Goal: Navigation & Orientation: Understand site structure

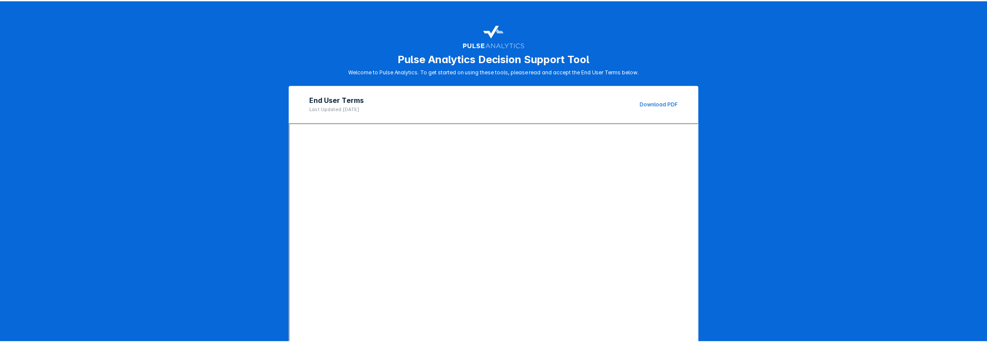
scroll to position [69, 0]
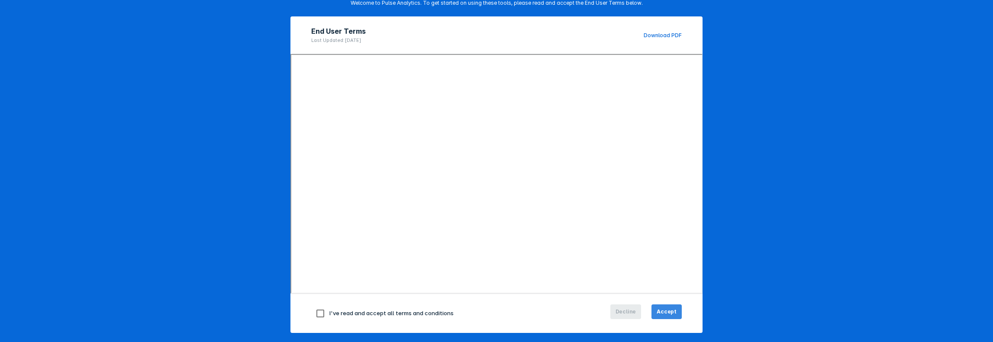
click at [671, 317] on button "Accept" at bounding box center [667, 312] width 30 height 15
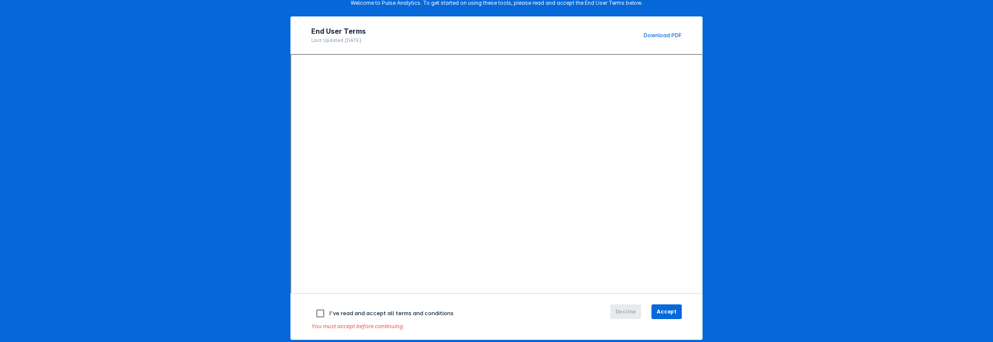
click at [325, 312] on input "checkbox" at bounding box center [320, 314] width 18 height 18
checkbox input "true"
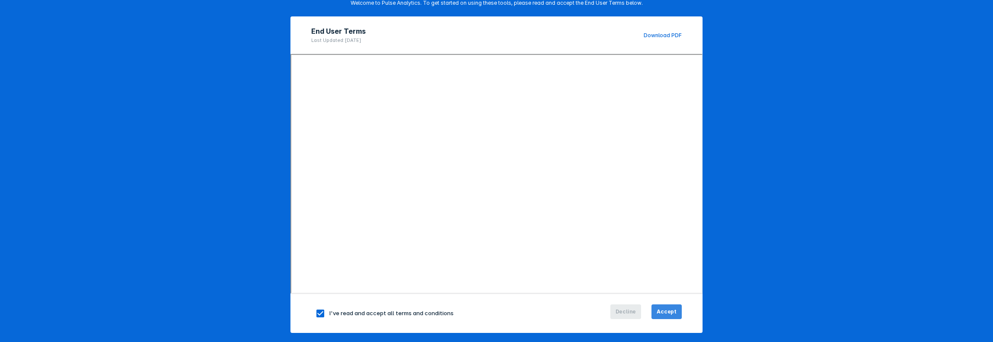
click at [658, 314] on span "Accept" at bounding box center [667, 312] width 20 height 8
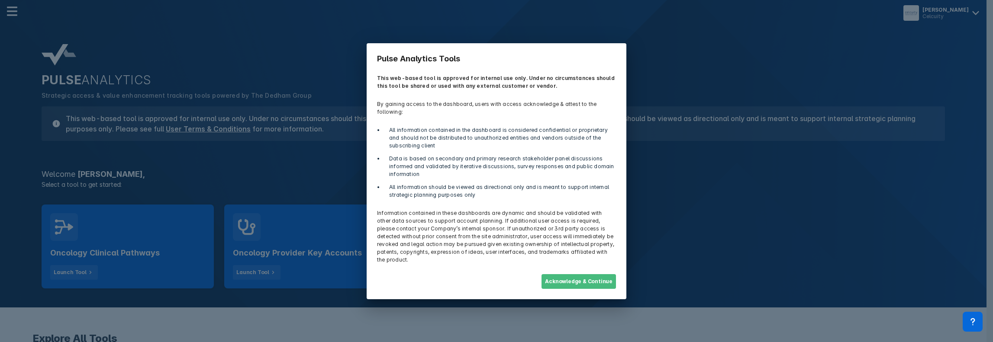
click at [576, 275] on button "Acknowledge & Continue" at bounding box center [579, 282] width 74 height 15
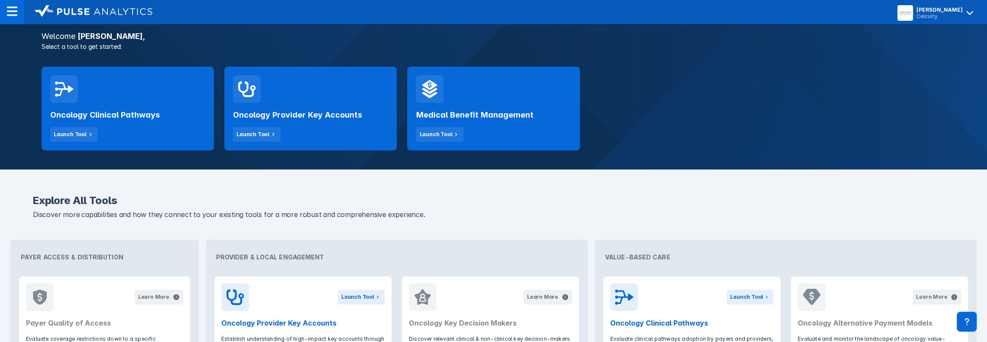
scroll to position [114, 0]
